Goal: Book appointment/travel/reservation

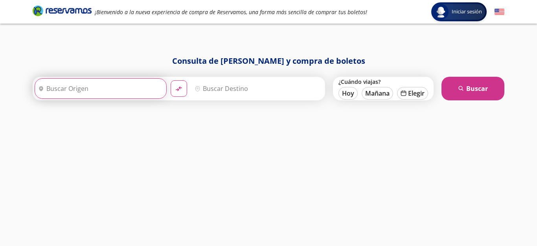
click at [97, 94] on input "Origen" at bounding box center [99, 89] width 129 height 20
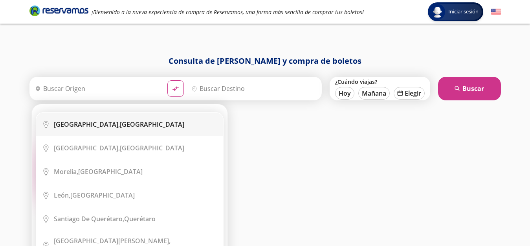
click at [96, 127] on b "[GEOGRAPHIC_DATA]," at bounding box center [87, 124] width 66 height 9
type input "[GEOGRAPHIC_DATA], [GEOGRAPHIC_DATA]"
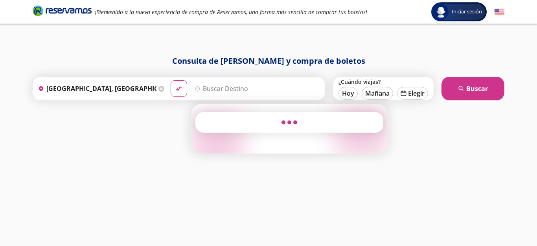
click at [246, 88] on input "Destino" at bounding box center [255, 89] width 129 height 20
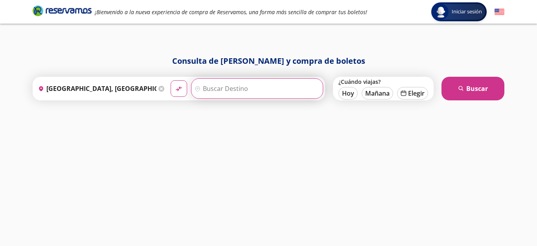
click at [233, 86] on input "Destino" at bounding box center [255, 89] width 129 height 20
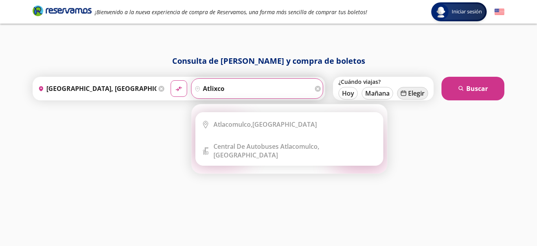
type input "atlixco"
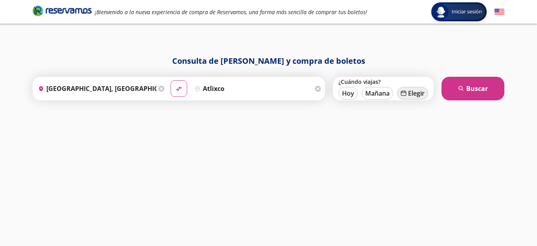
click at [408, 93] on button "calendar [GEOGRAPHIC_DATA]" at bounding box center [412, 93] width 31 height 13
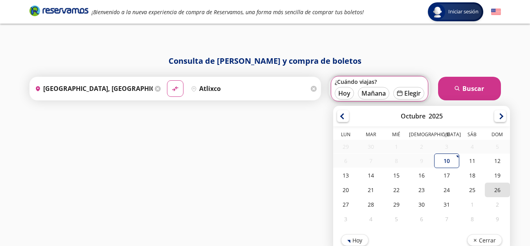
click at [502, 186] on div "26" at bounding box center [497, 189] width 25 height 15
type input "[DATE]"
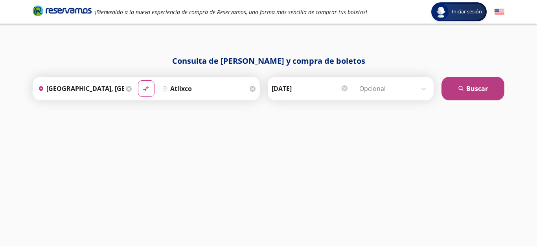
click at [473, 89] on button "search [GEOGRAPHIC_DATA]" at bounding box center [472, 89] width 63 height 24
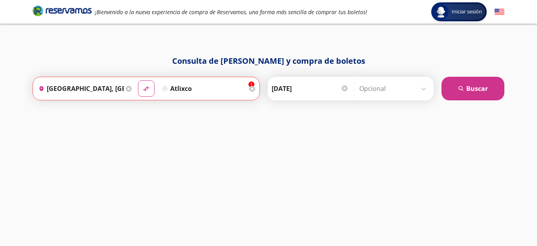
click at [255, 88] on icon at bounding box center [252, 89] width 6 height 6
